Goal: Task Accomplishment & Management: Use online tool/utility

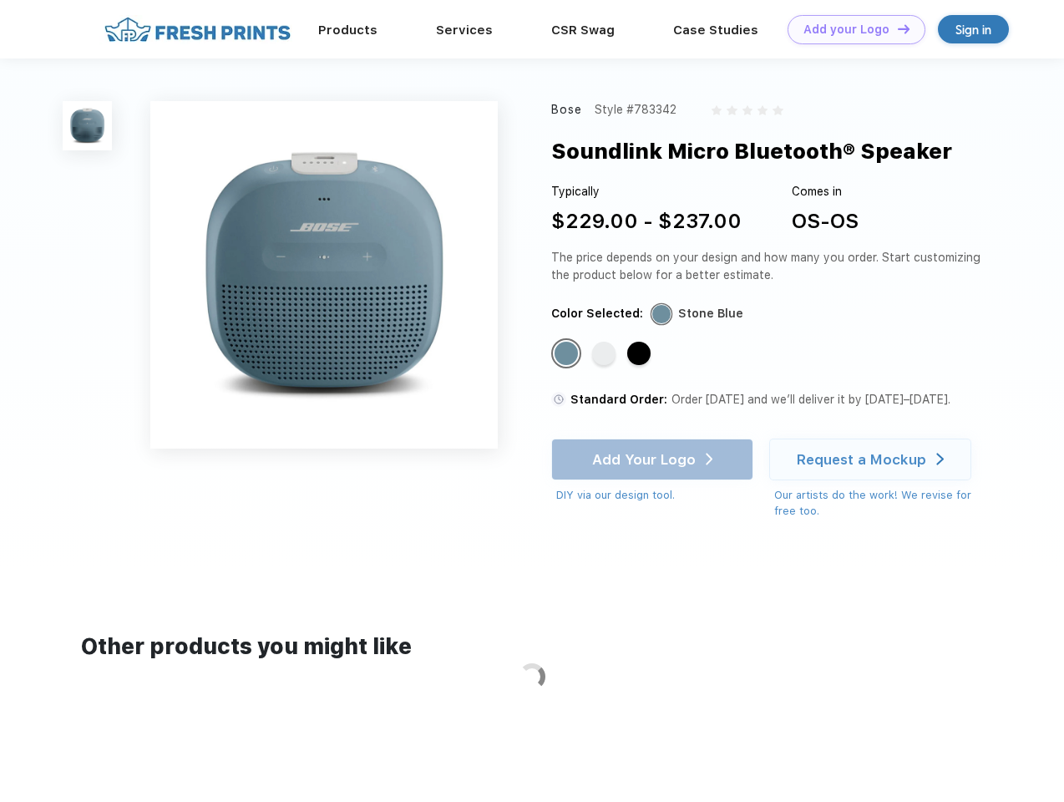
click at [850, 29] on link "Add your Logo Design Tool" at bounding box center [856, 29] width 138 height 29
click at [0, 0] on div "Design Tool" at bounding box center [0, 0] width 0 height 0
click at [896, 28] on link "Add your Logo Design Tool" at bounding box center [856, 29] width 138 height 29
click at [88, 125] on img at bounding box center [87, 125] width 49 height 49
click at [568, 354] on div "Standard Color" at bounding box center [565, 353] width 23 height 23
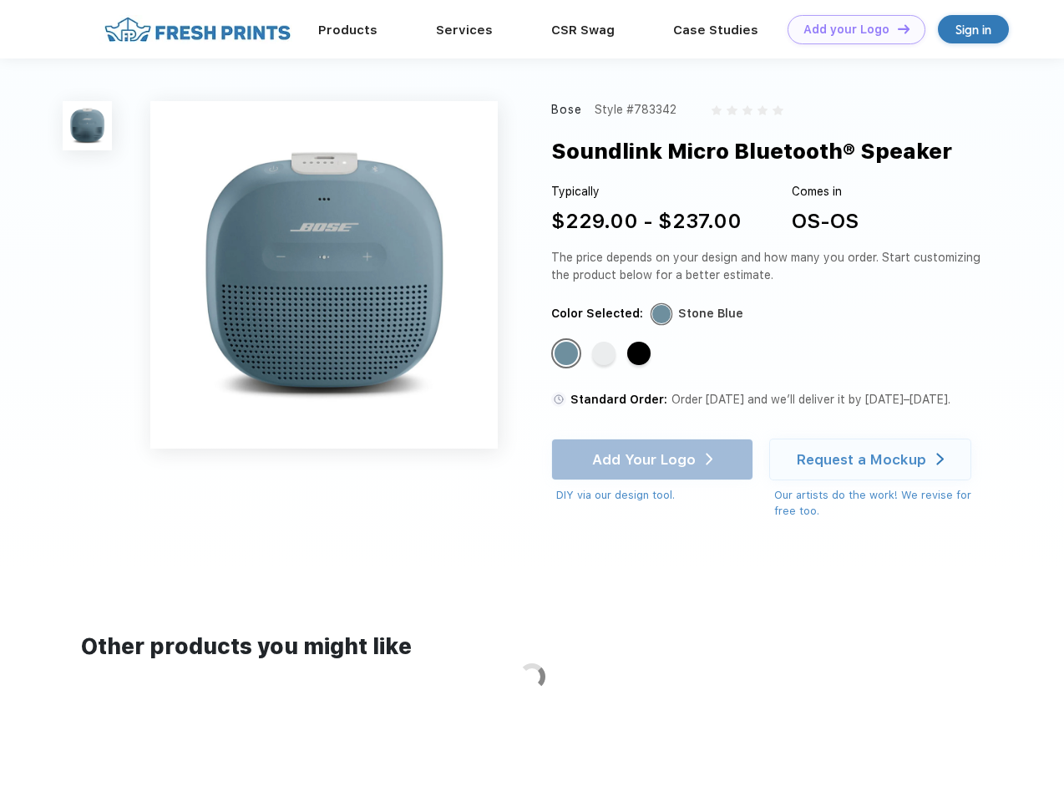
click at [605, 354] on div "Standard Color" at bounding box center [603, 353] width 23 height 23
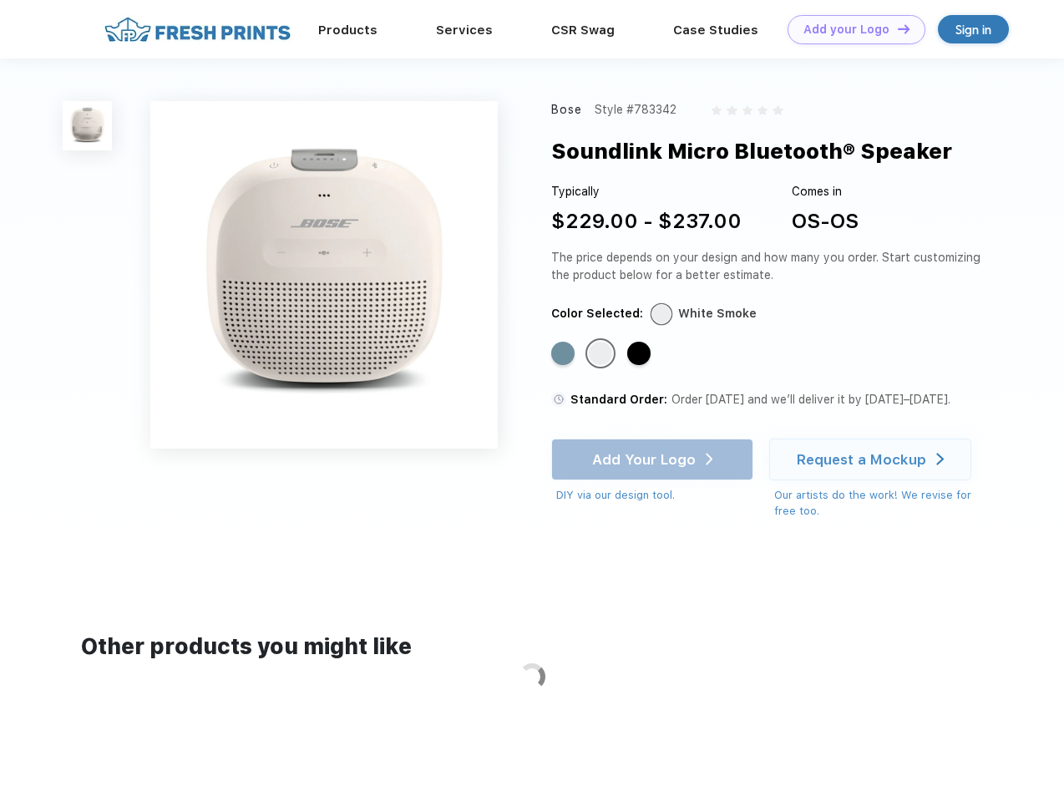
click at [640, 354] on div "Standard Color" at bounding box center [638, 353] width 23 height 23
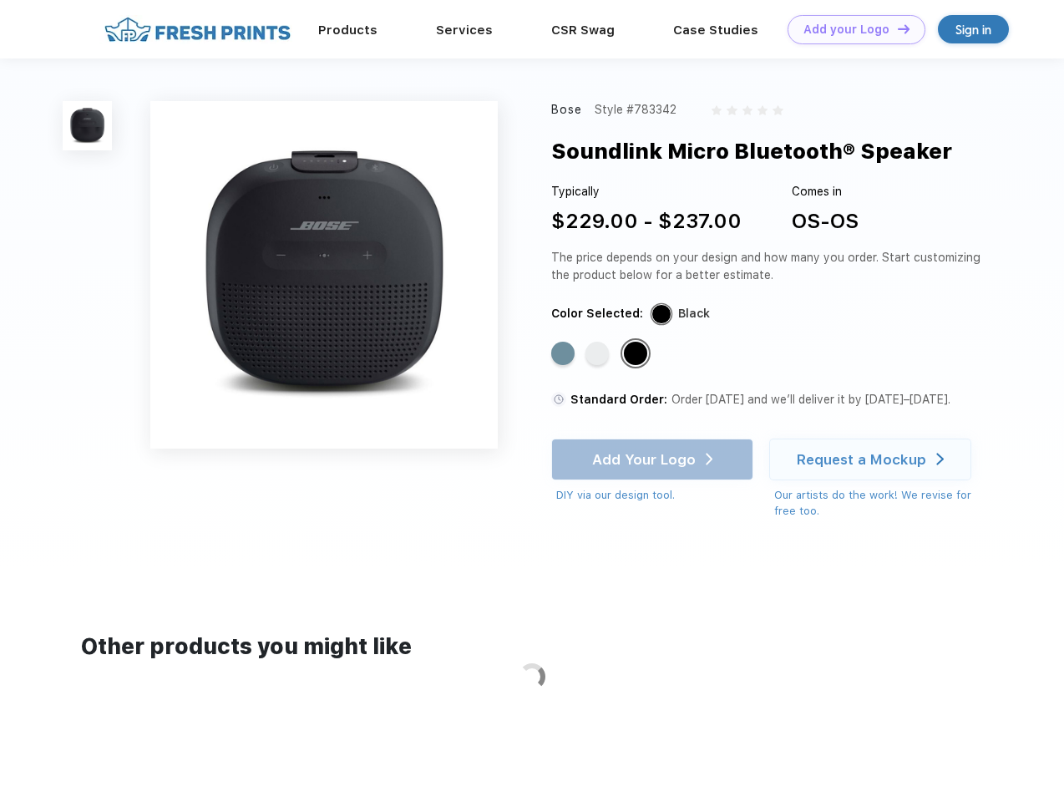
click at [654, 459] on div "Add Your Logo DIY via our design tool. Ah shoot! This product isn't up in our d…" at bounding box center [652, 470] width 202 height 65
click at [873, 459] on div "Request a Mockup" at bounding box center [861, 459] width 129 height 17
